Goal: Information Seeking & Learning: Learn about a topic

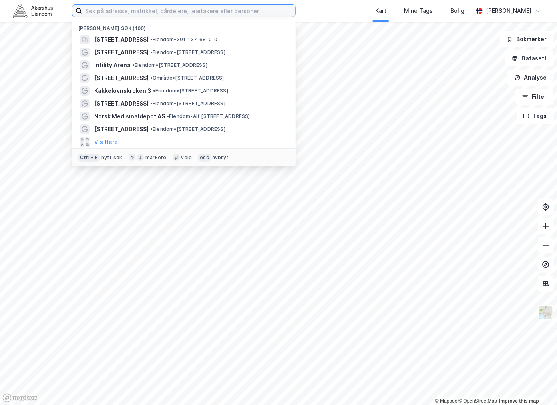
click at [142, 12] on input at bounding box center [188, 11] width 213 height 12
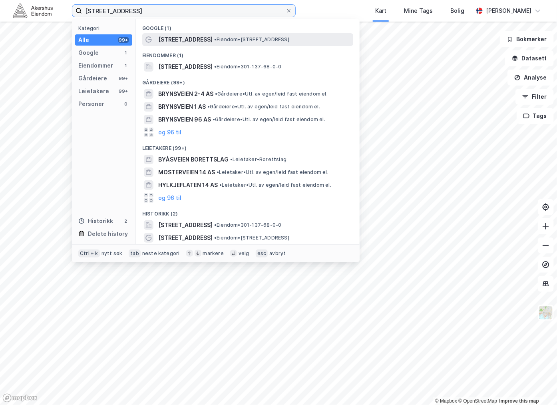
type input "[STREET_ADDRESS]"
click at [214, 40] on span "• Eiendom • [STREET_ADDRESS]" at bounding box center [251, 39] width 75 height 6
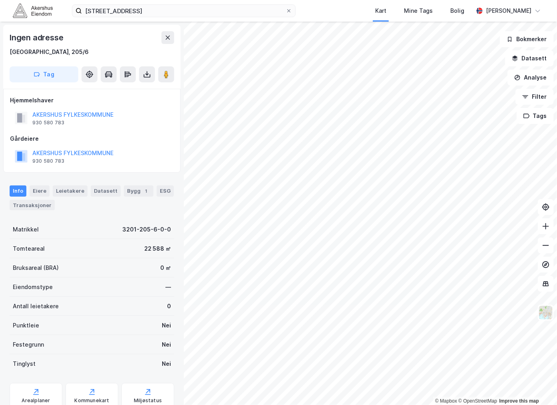
click at [157, 18] on div "[STREET_ADDRESS] Kart Mine Tags [PERSON_NAME] [PERSON_NAME]" at bounding box center [278, 11] width 557 height 22
click at [163, 12] on input "[STREET_ADDRESS]" at bounding box center [184, 11] width 204 height 12
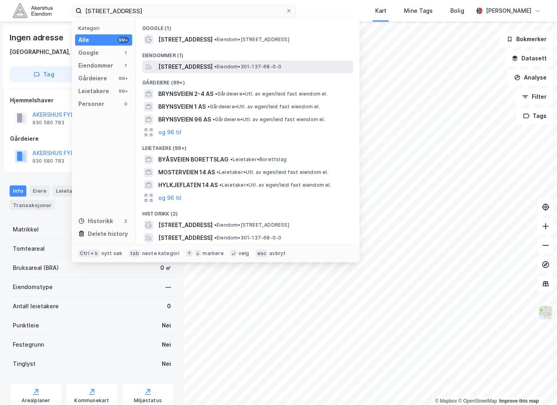
click at [209, 66] on span "[STREET_ADDRESS]" at bounding box center [185, 67] width 54 height 10
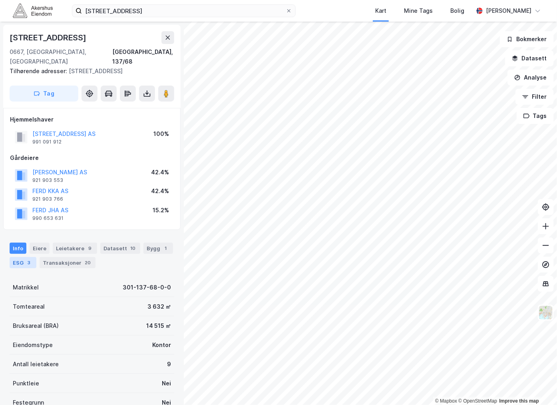
click at [25, 257] on div "ESG 3" at bounding box center [23, 262] width 27 height 11
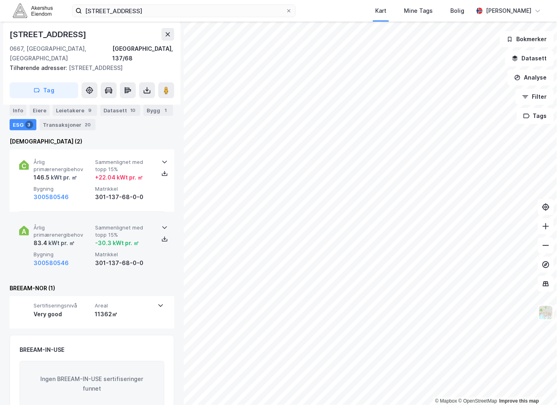
scroll to position [153, 0]
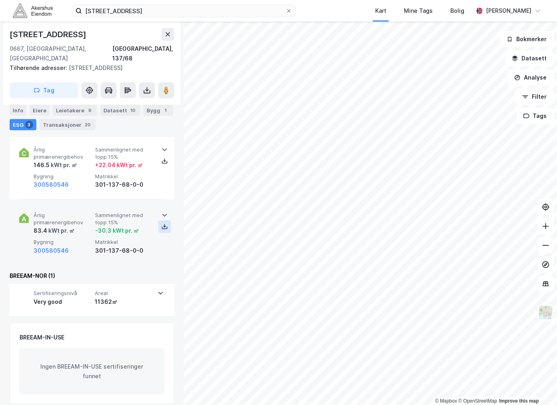
click at [164, 224] on icon at bounding box center [164, 226] width 1 height 4
